Goal: Find specific page/section: Find specific page/section

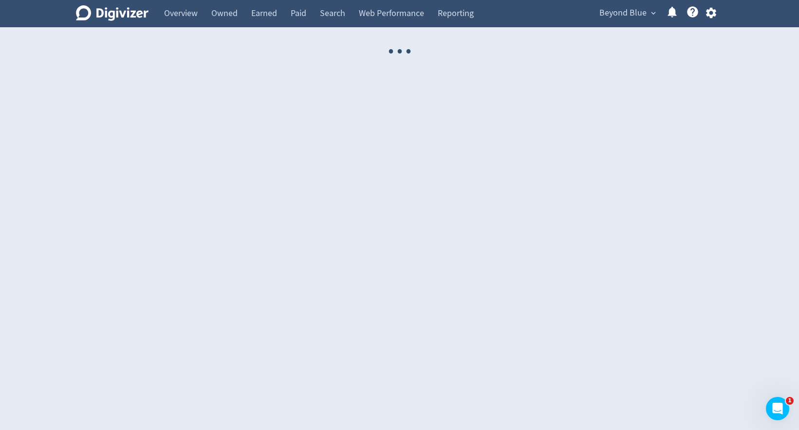
select select "USER"
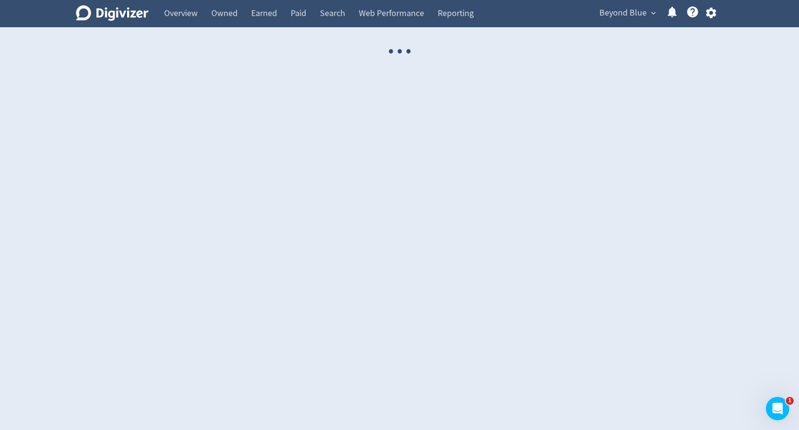
select select "USER"
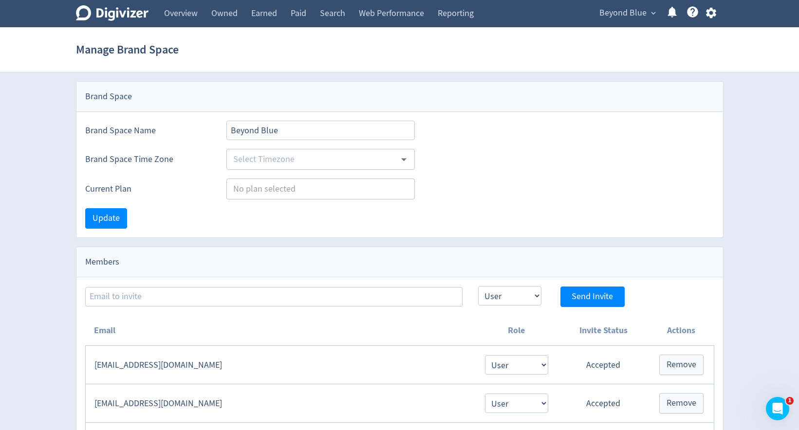
type input "[GEOGRAPHIC_DATA]/[GEOGRAPHIC_DATA]"
type input "Enterprise"
click at [610, 17] on span "Beyond Blue" at bounding box center [622, 13] width 47 height 16
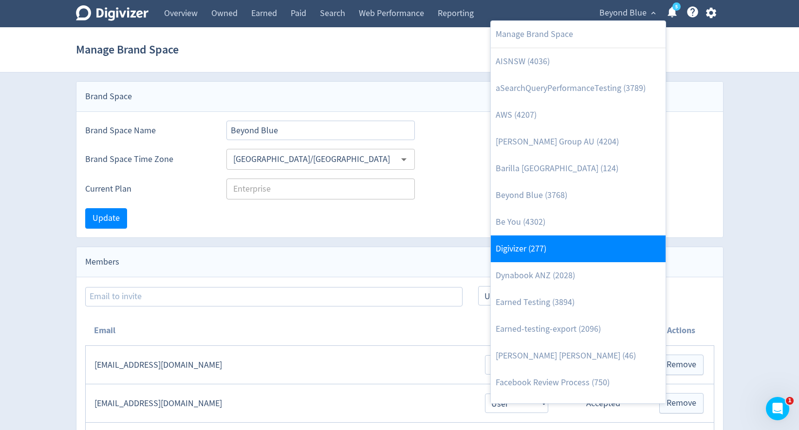
click at [556, 244] on link "Digivizer (277)" at bounding box center [578, 249] width 175 height 27
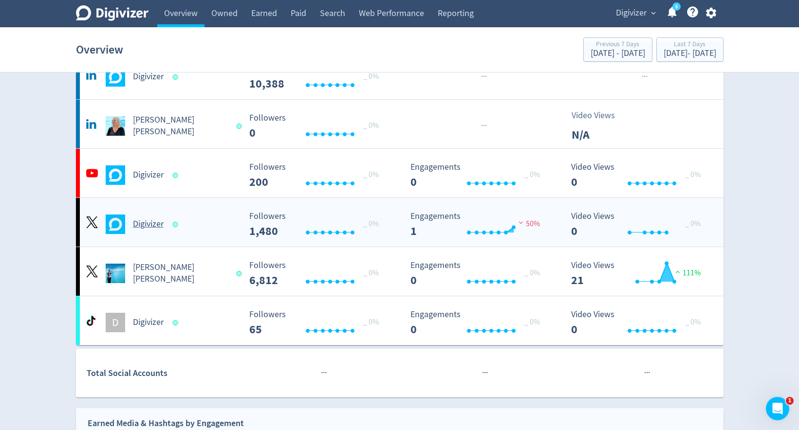
scroll to position [147, 0]
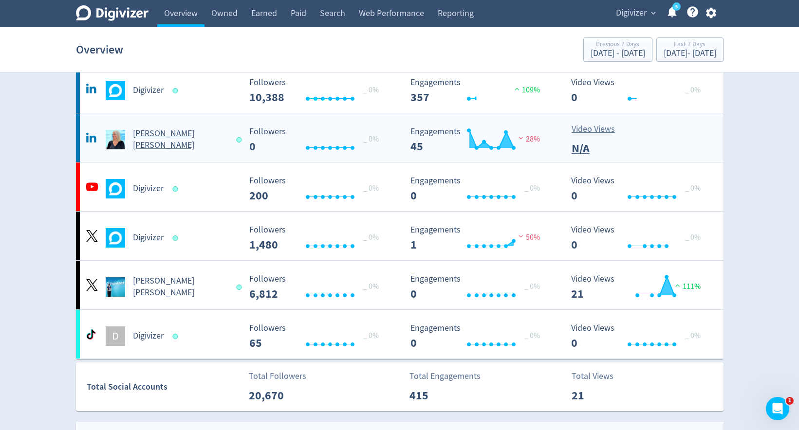
click at [151, 153] on Russo-platform2 "[PERSON_NAME] [PERSON_NAME] Created with Highcharts 10.3.3 _ 0% Followers 0 Cre…" at bounding box center [399, 137] width 647 height 49
